Goal: Find specific page/section: Find specific page/section

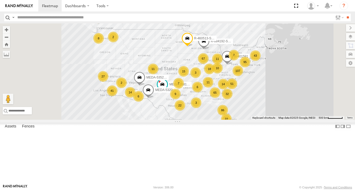
click at [48, 18] on input "text" at bounding box center [174, 18] width 318 height 8
type input "******"
click at [345, 14] on input "**" at bounding box center [348, 18] width 6 height 8
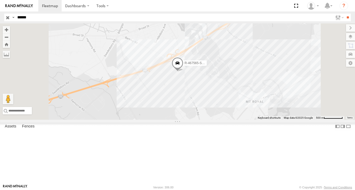
click at [0, 0] on div at bounding box center [0, 0] width 0 height 0
